Goal: Transaction & Acquisition: Purchase product/service

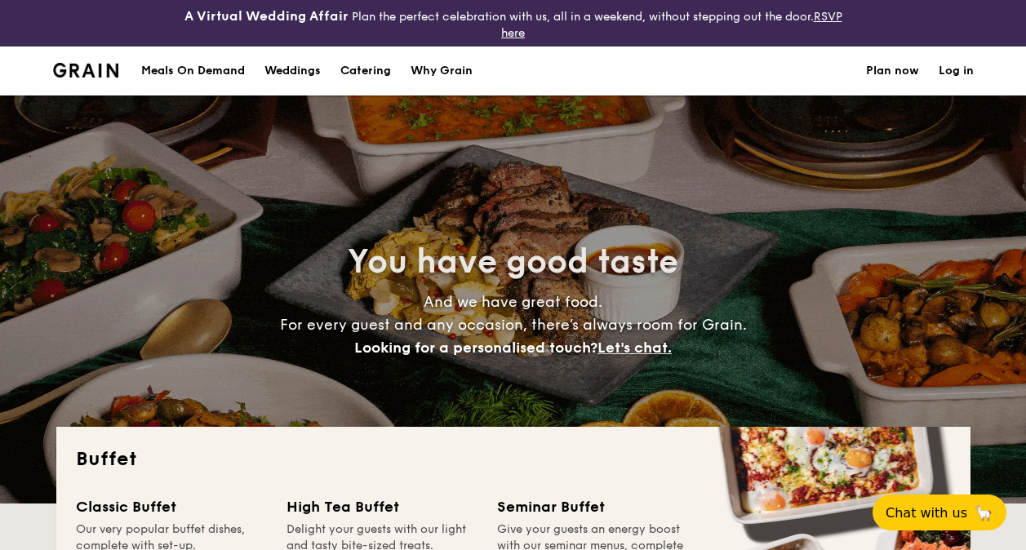
select select
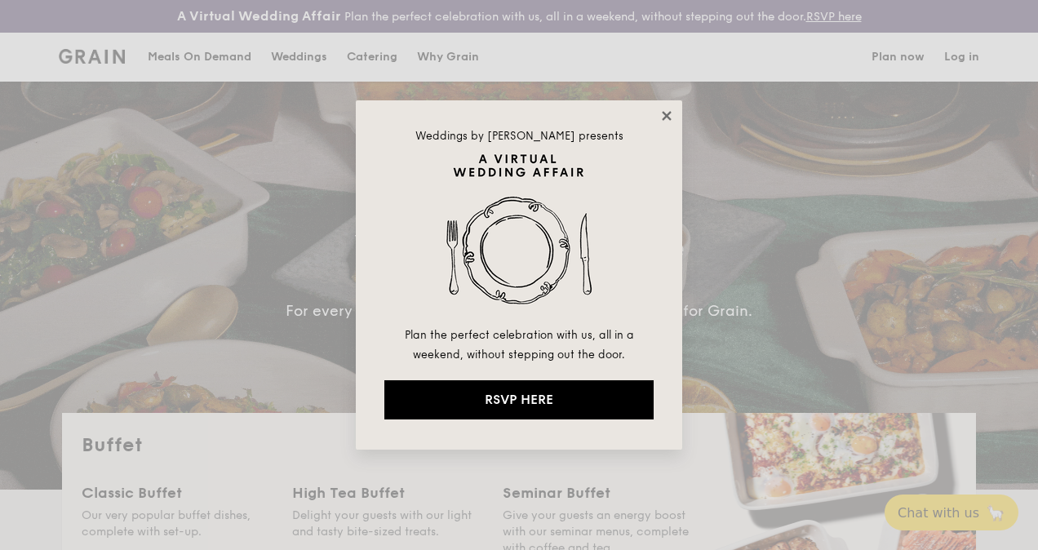
click at [663, 111] on icon at bounding box center [666, 116] width 15 height 15
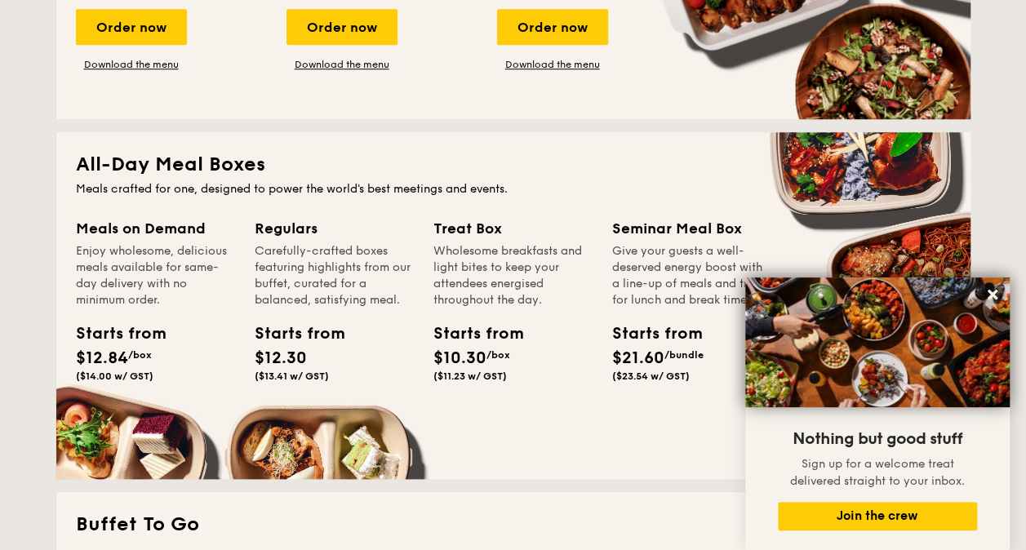
scroll to position [734, 0]
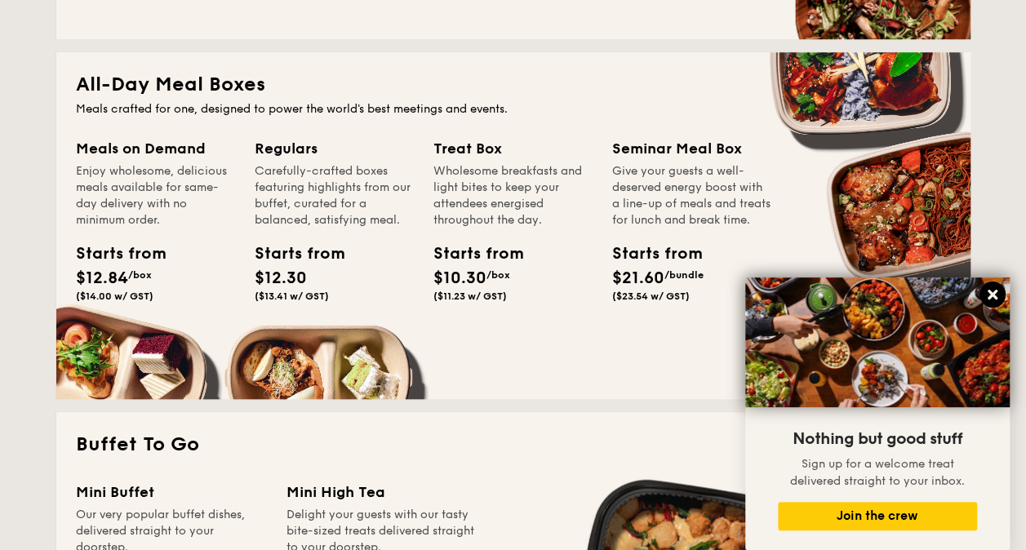
click at [987, 299] on icon at bounding box center [992, 295] width 10 height 10
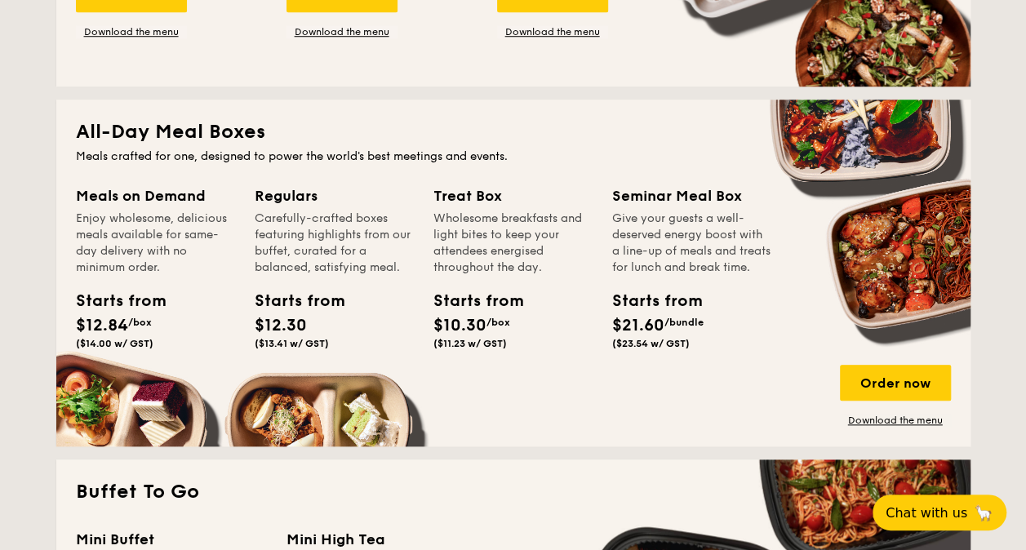
scroll to position [653, 0]
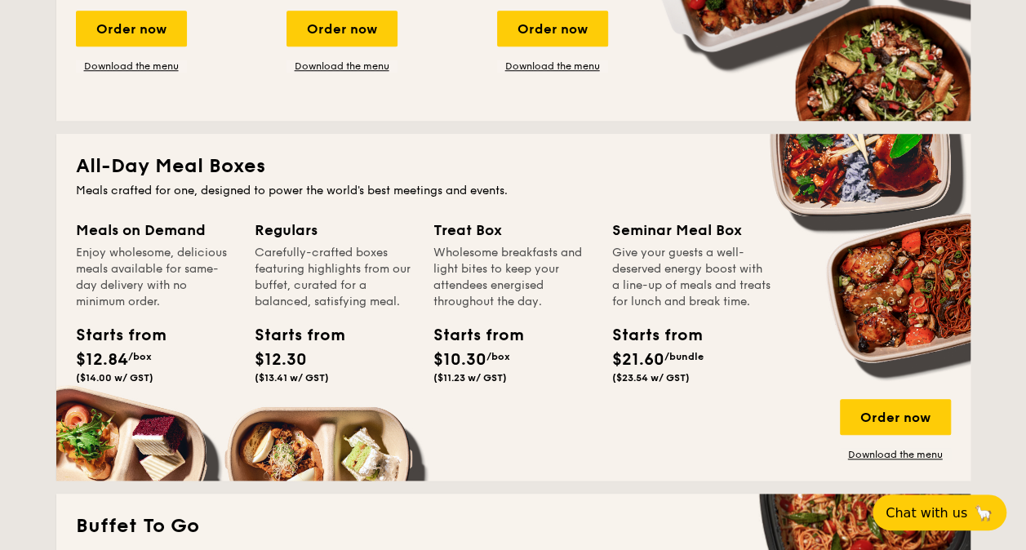
click at [413, 266] on div "Carefully-crafted boxes featuring highlights from our buffet, curated for a bal…" at bounding box center [334, 277] width 159 height 65
click at [873, 408] on div "Order now" at bounding box center [895, 417] width 111 height 36
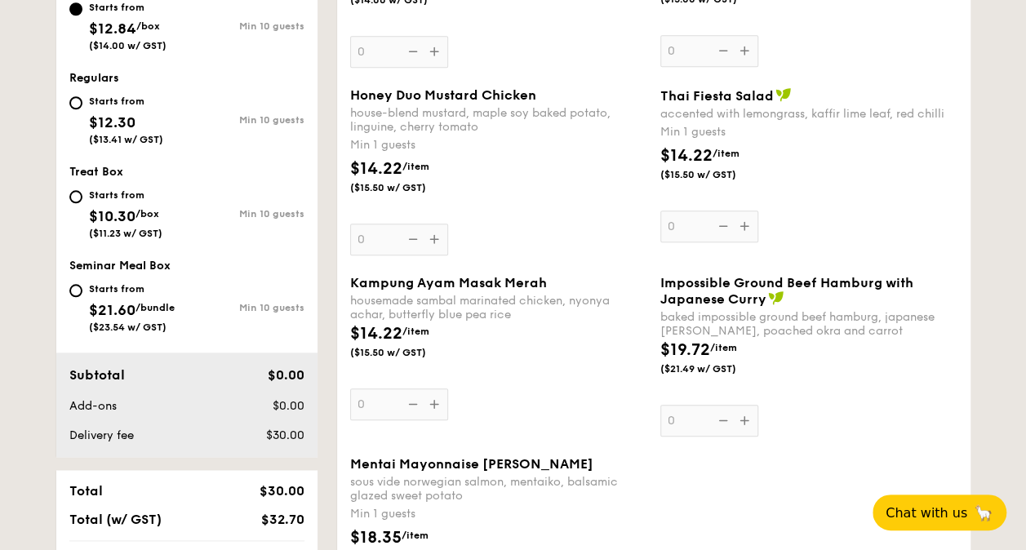
scroll to position [734, 0]
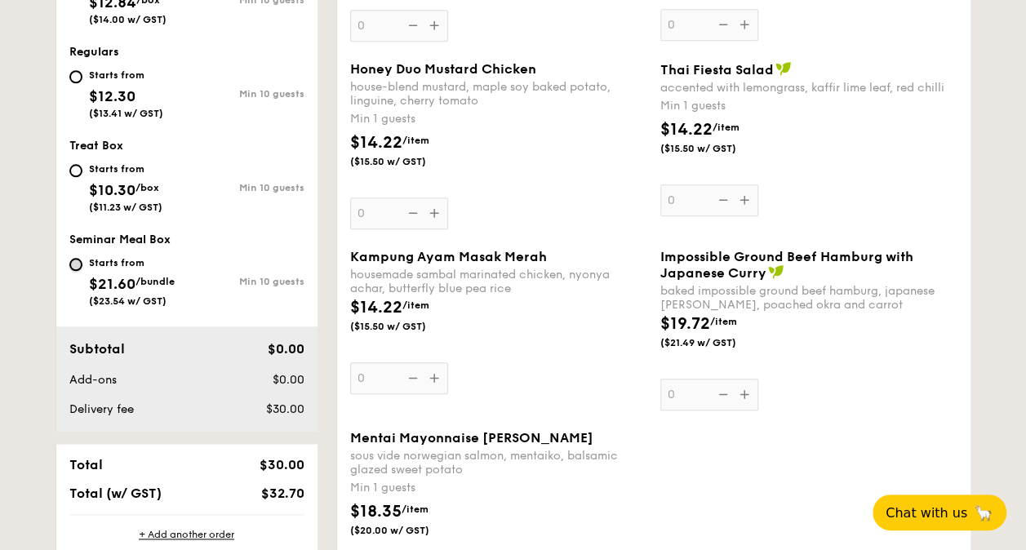
click at [75, 265] on input "Starts from $21.60 /bundle ($23.54 w/ GST) Min 10 guests" at bounding box center [75, 264] width 13 height 13
radio input "true"
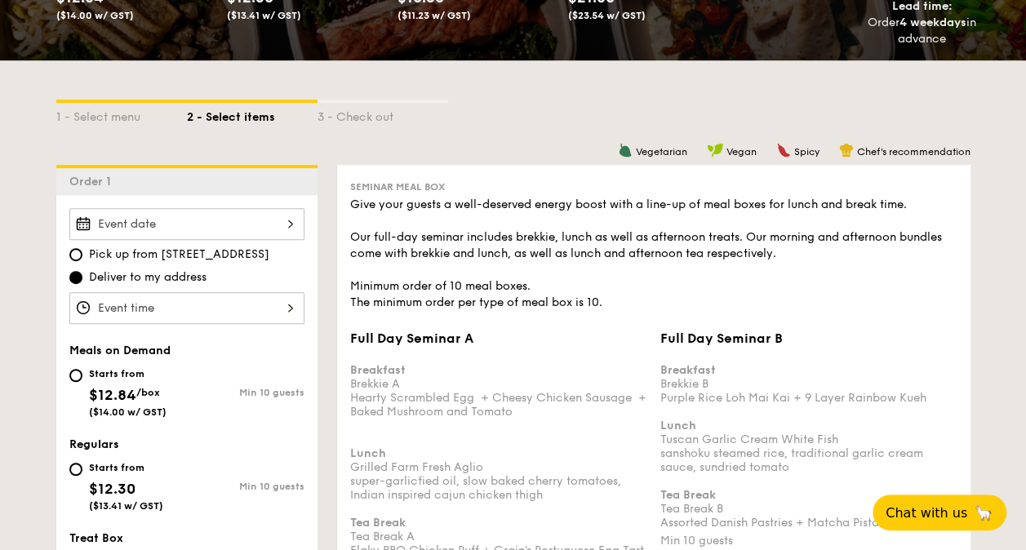
scroll to position [496, 0]
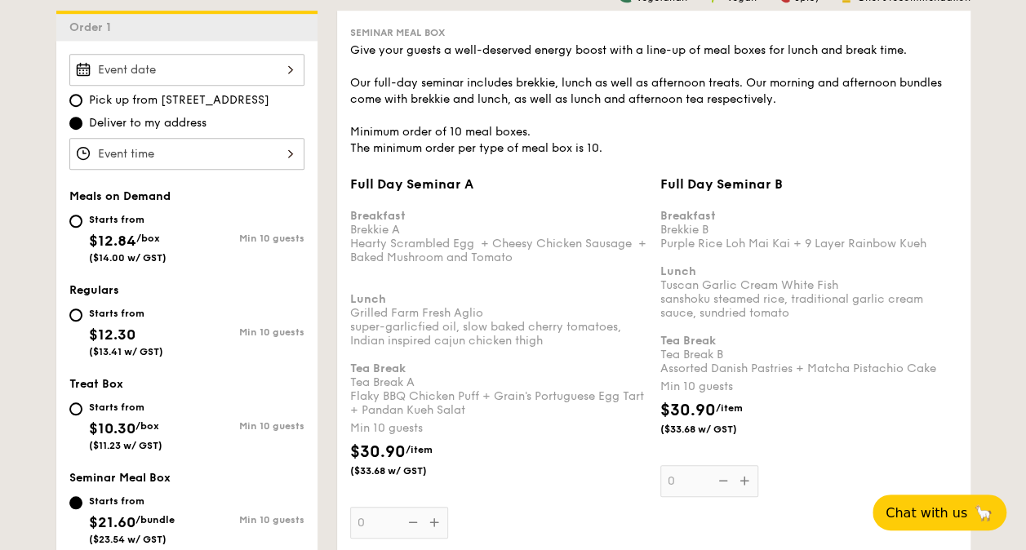
click at [237, 70] on div at bounding box center [186, 70] width 235 height 32
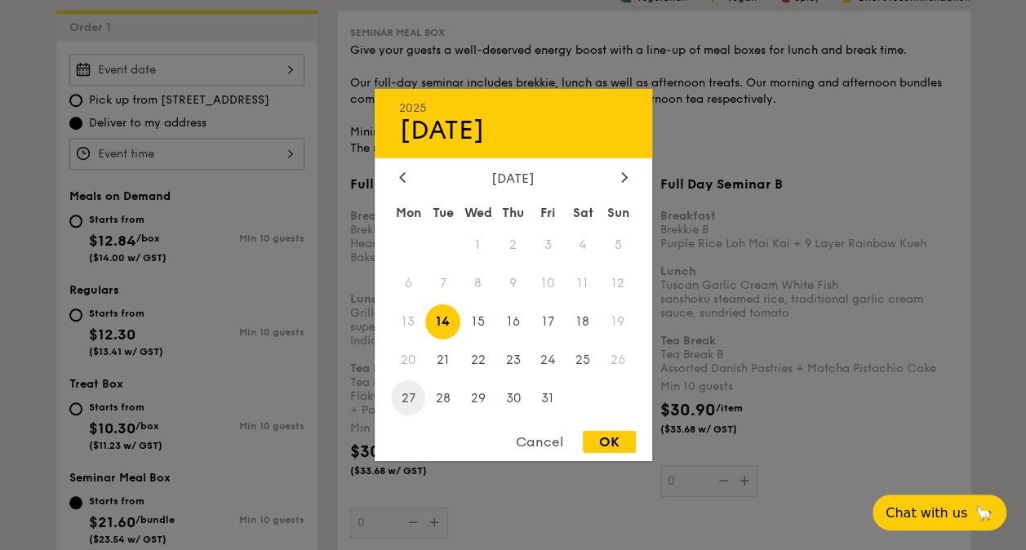
click at [413, 397] on span "27" at bounding box center [408, 397] width 35 height 35
click at [613, 449] on div "OK" at bounding box center [609, 442] width 53 height 22
type input "[DATE]"
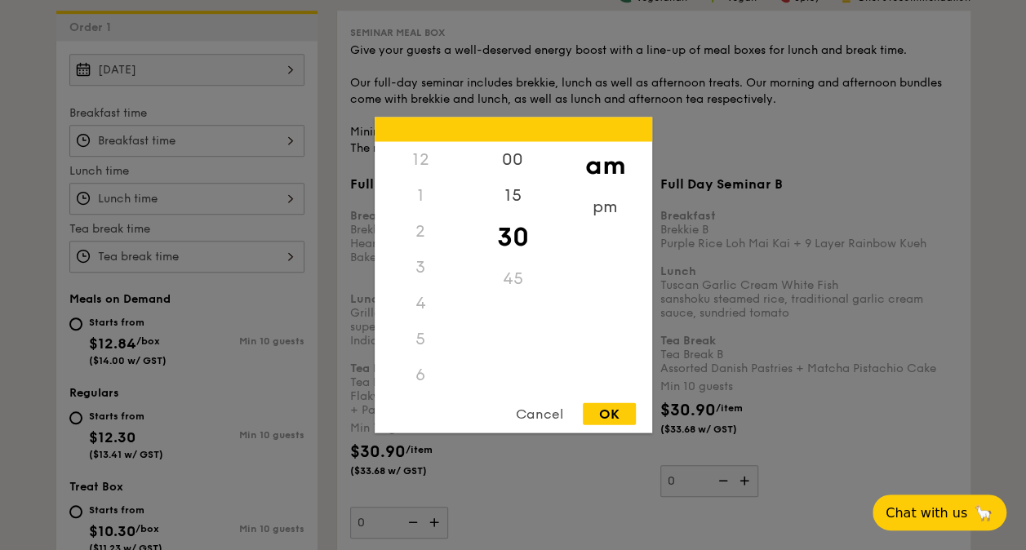
click at [220, 137] on div "12 1 2 3 4 5 6 7 8 9 10 11 00 15 30 45 am pm Cancel OK" at bounding box center [186, 141] width 235 height 32
click at [215, 188] on div at bounding box center [513, 275] width 1026 height 550
click at [212, 197] on div "12 1 2 3 4 5 6 7 8 9 10 11 00 15 30 45 am pm Cancel OK" at bounding box center [186, 199] width 235 height 32
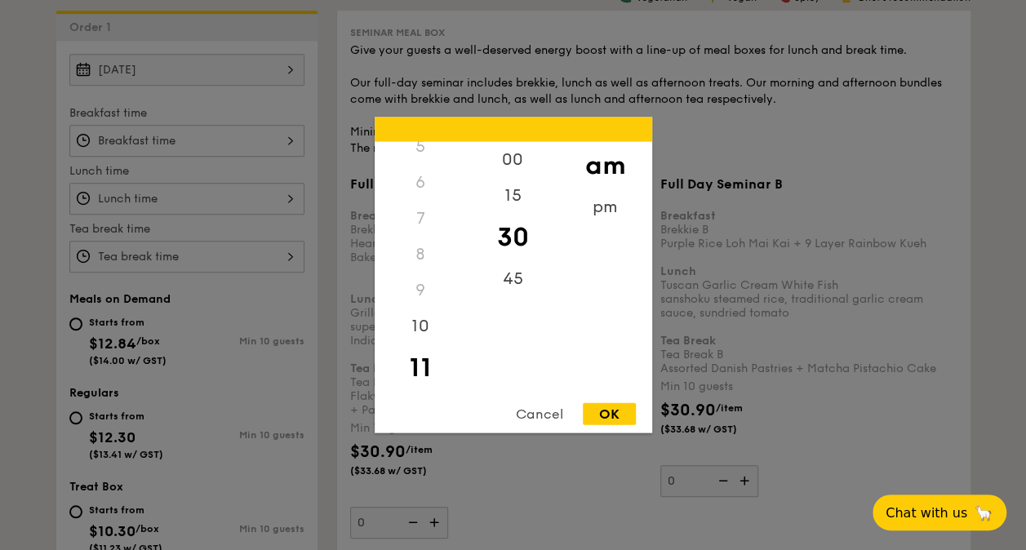
click at [554, 416] on div "Cancel" at bounding box center [539, 414] width 80 height 22
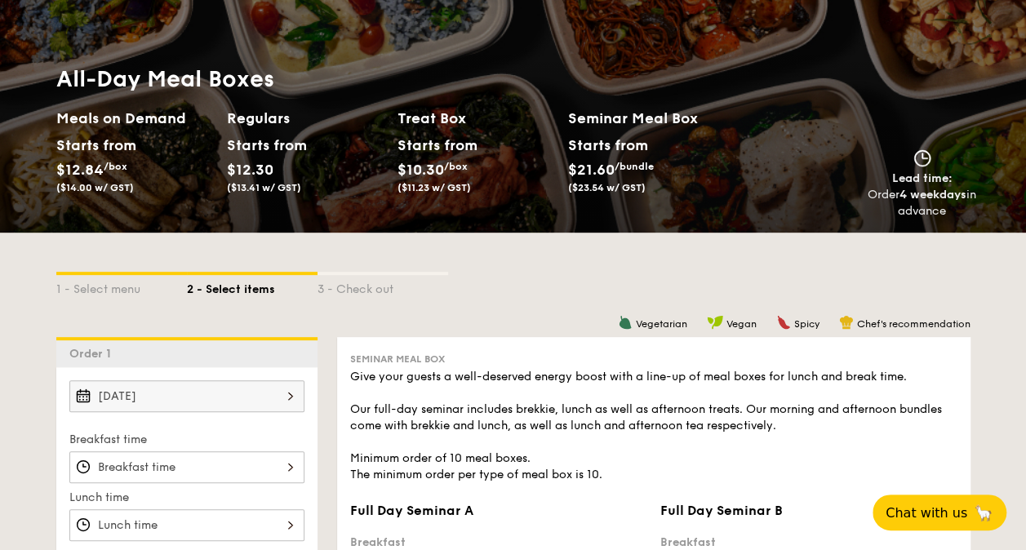
scroll to position [0, 0]
